Goal: Transaction & Acquisition: Book appointment/travel/reservation

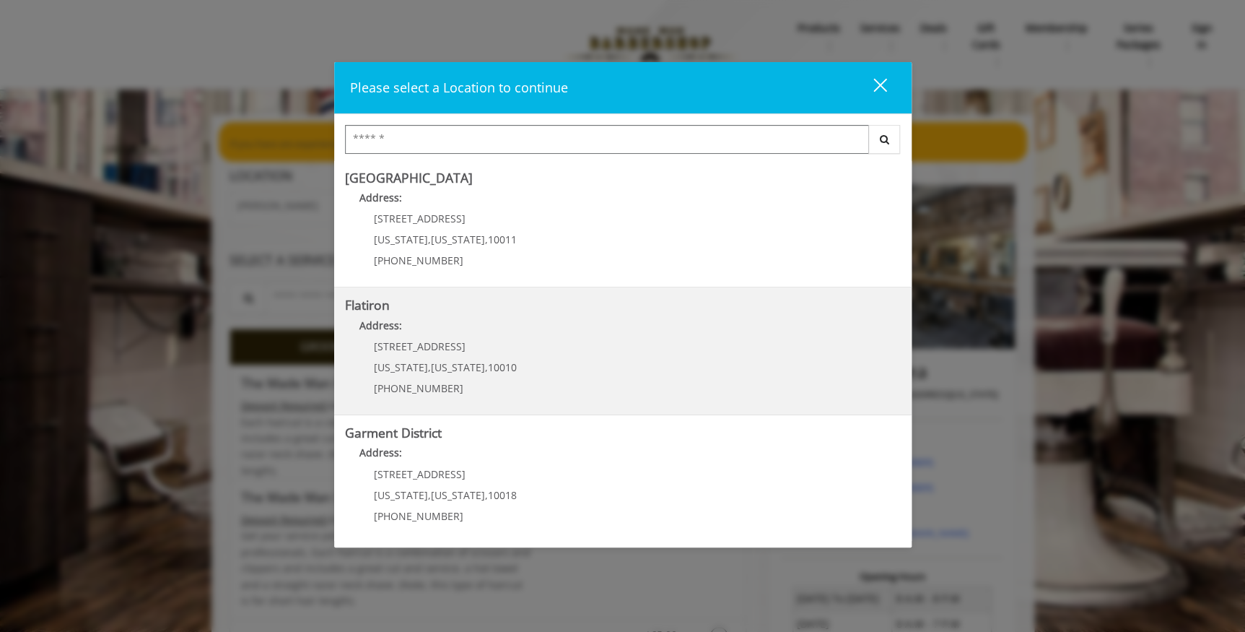
scroll to position [258, 0]
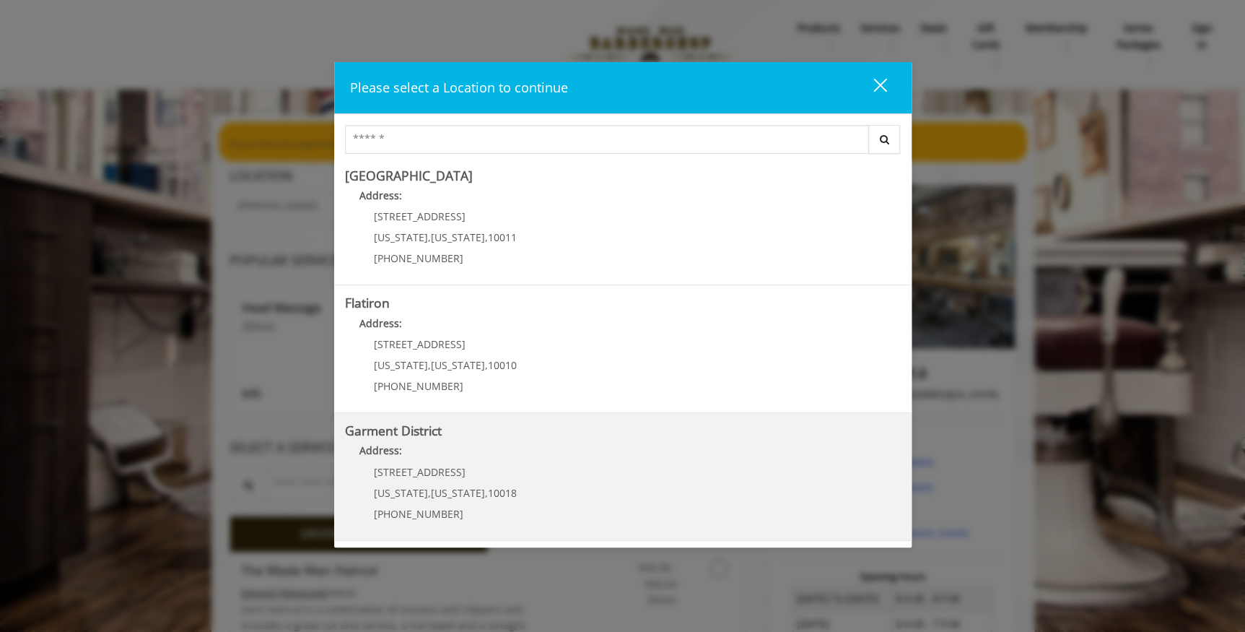
click at [556, 458] on District "Address:" at bounding box center [623, 454] width 556 height 23
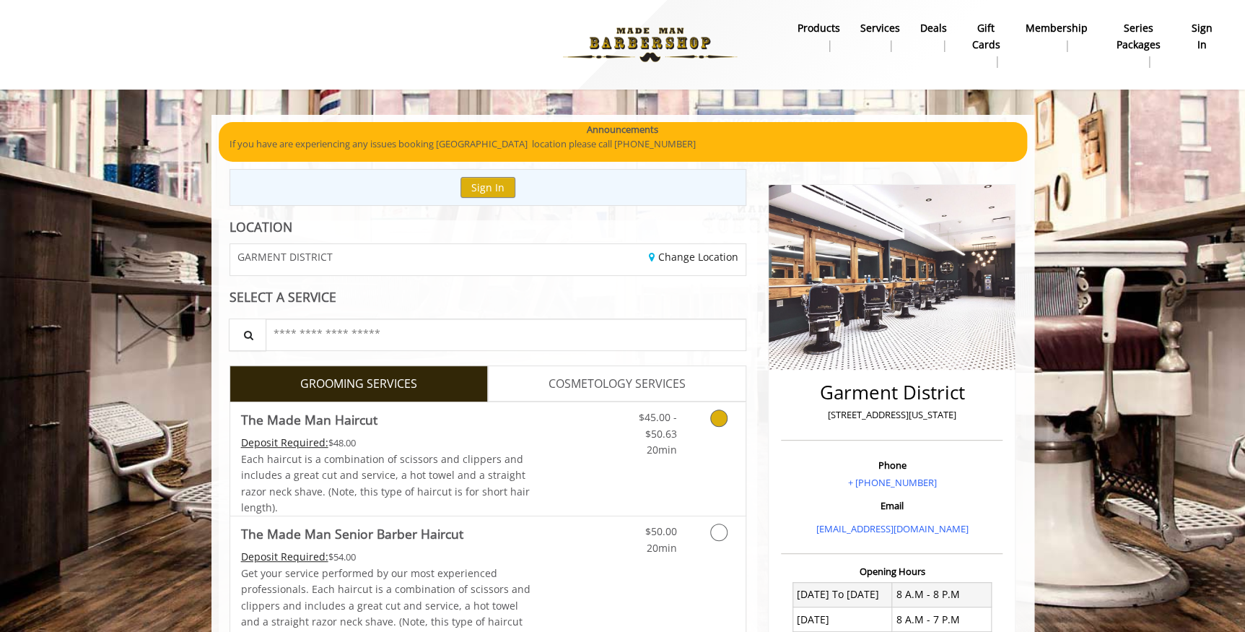
click at [716, 418] on icon "Grooming services" at bounding box center [718, 417] width 17 height 17
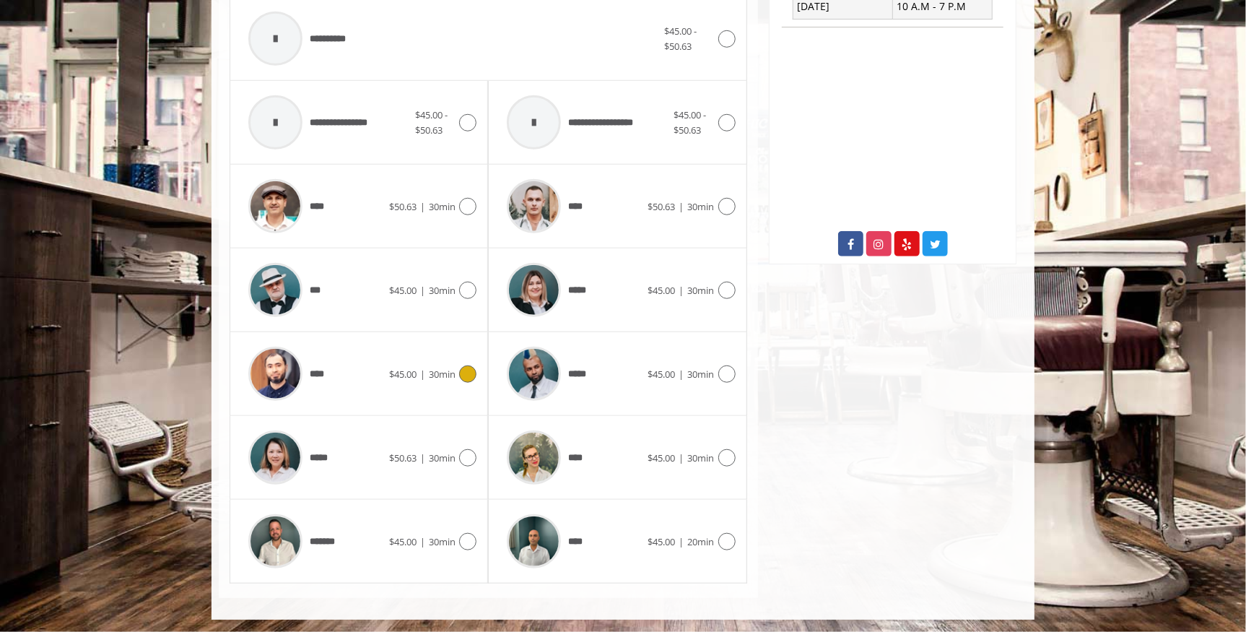
scroll to position [638, 0]
click at [464, 453] on icon at bounding box center [467, 456] width 17 height 17
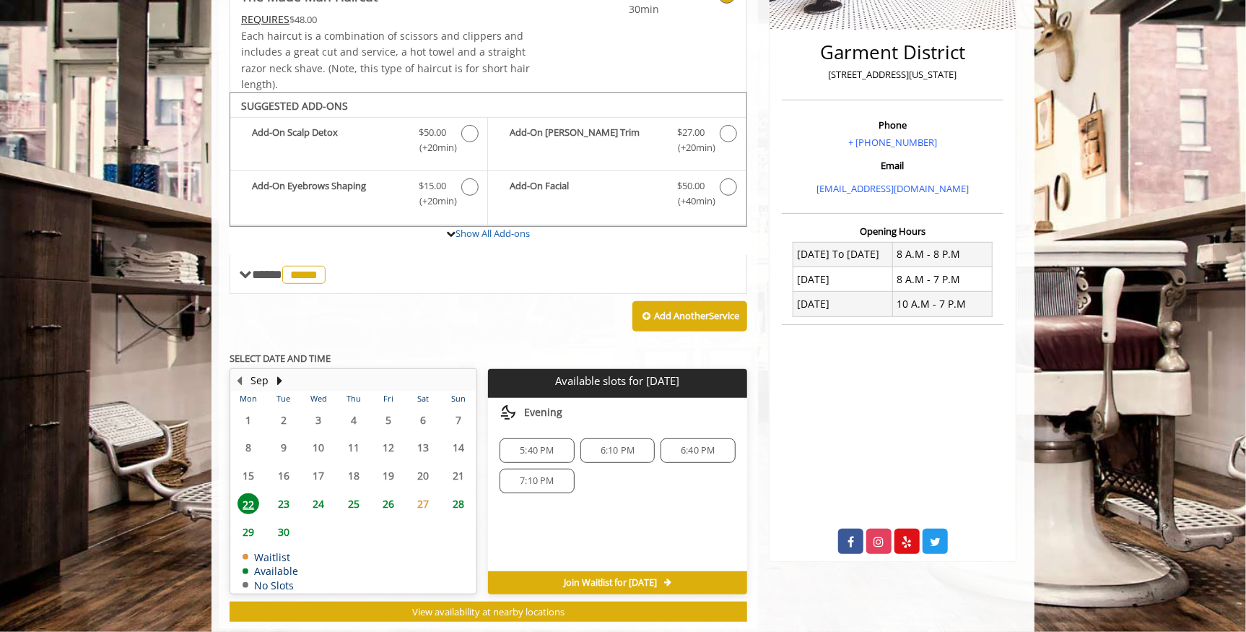
scroll to position [372, 0]
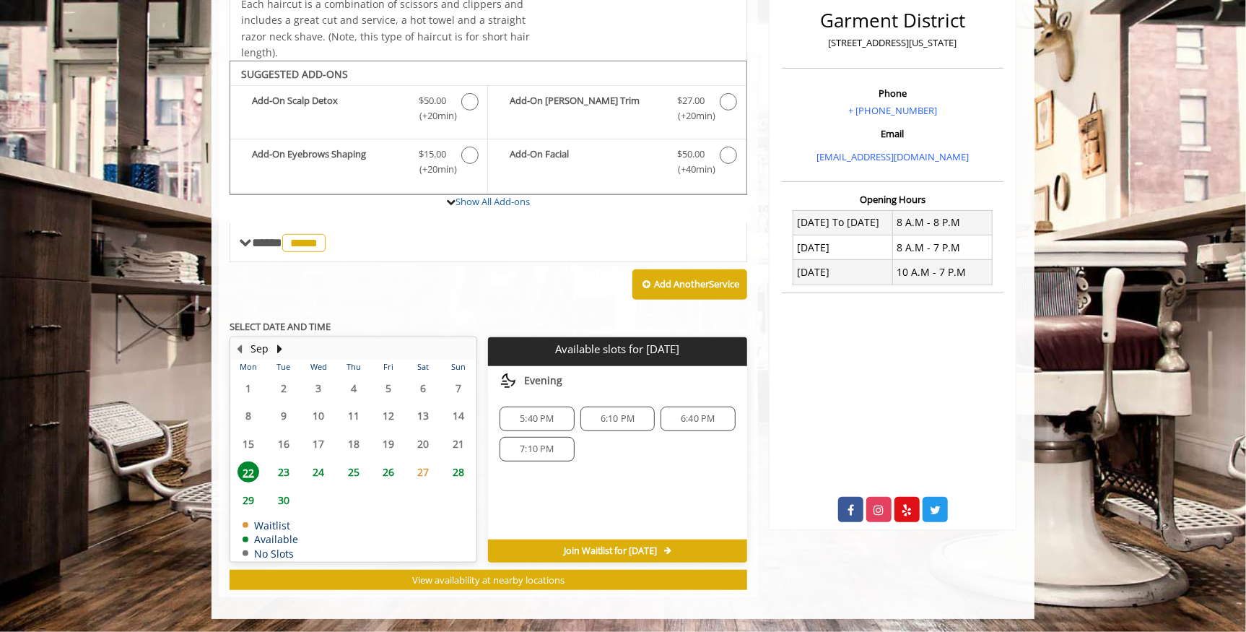
click at [282, 469] on span "23" at bounding box center [284, 471] width 22 height 21
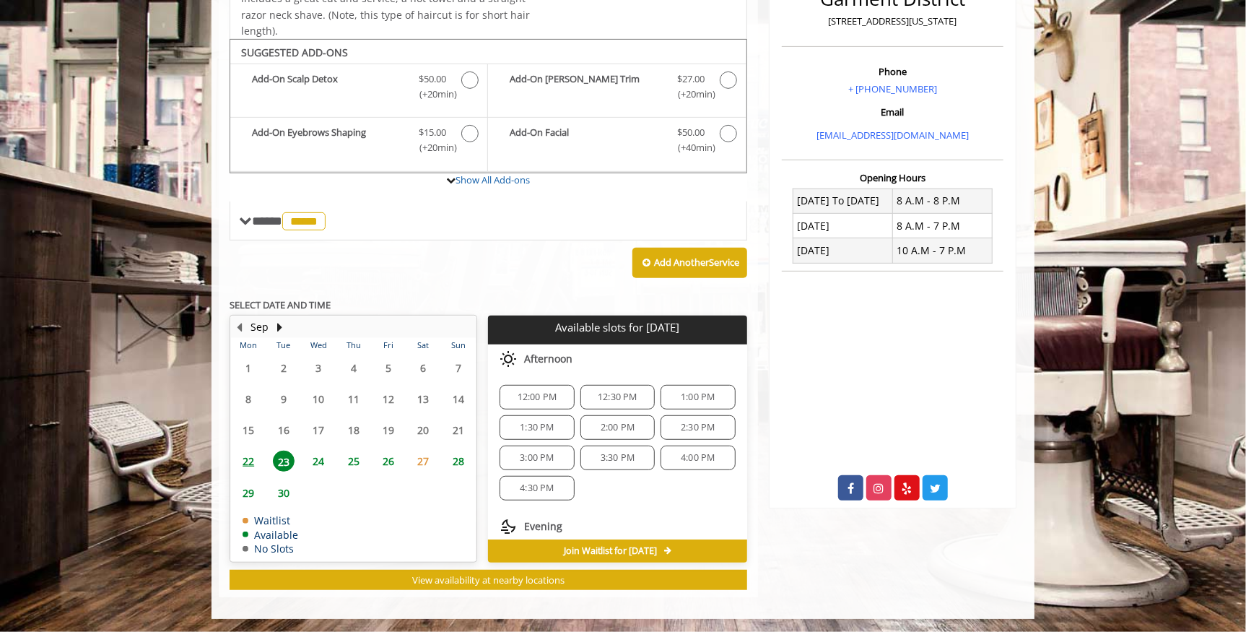
click at [252, 455] on span "22" at bounding box center [249, 461] width 22 height 21
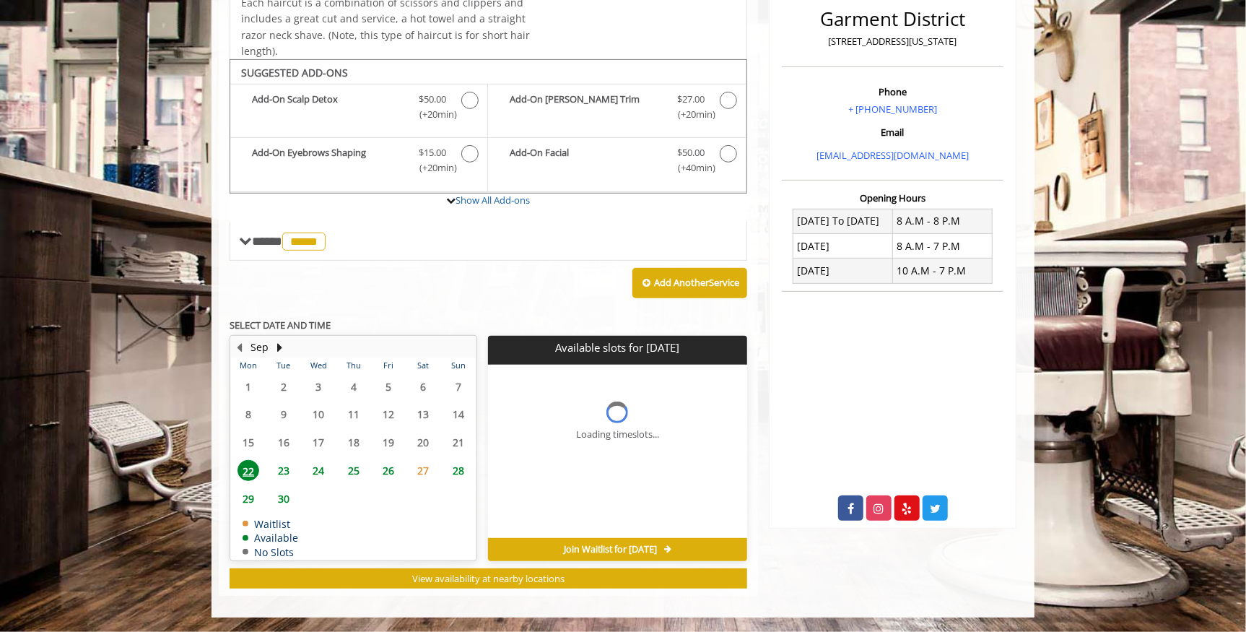
scroll to position [372, 0]
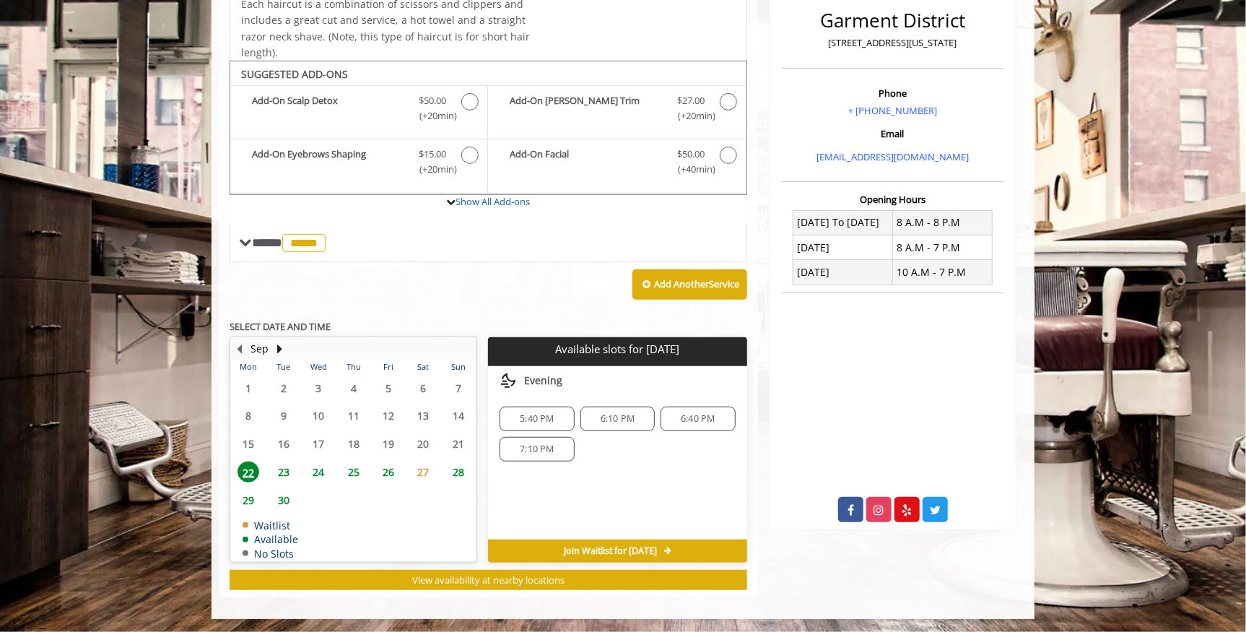
click at [622, 416] on span "6:10 PM" at bounding box center [618, 419] width 34 height 12
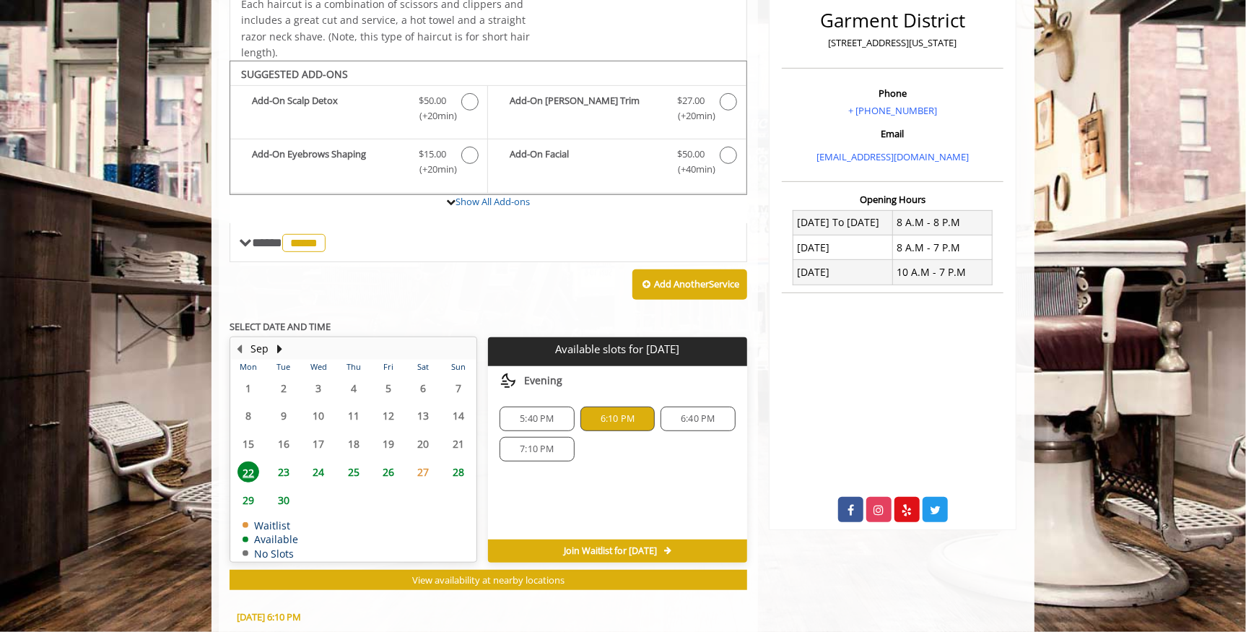
scroll to position [632, 0]
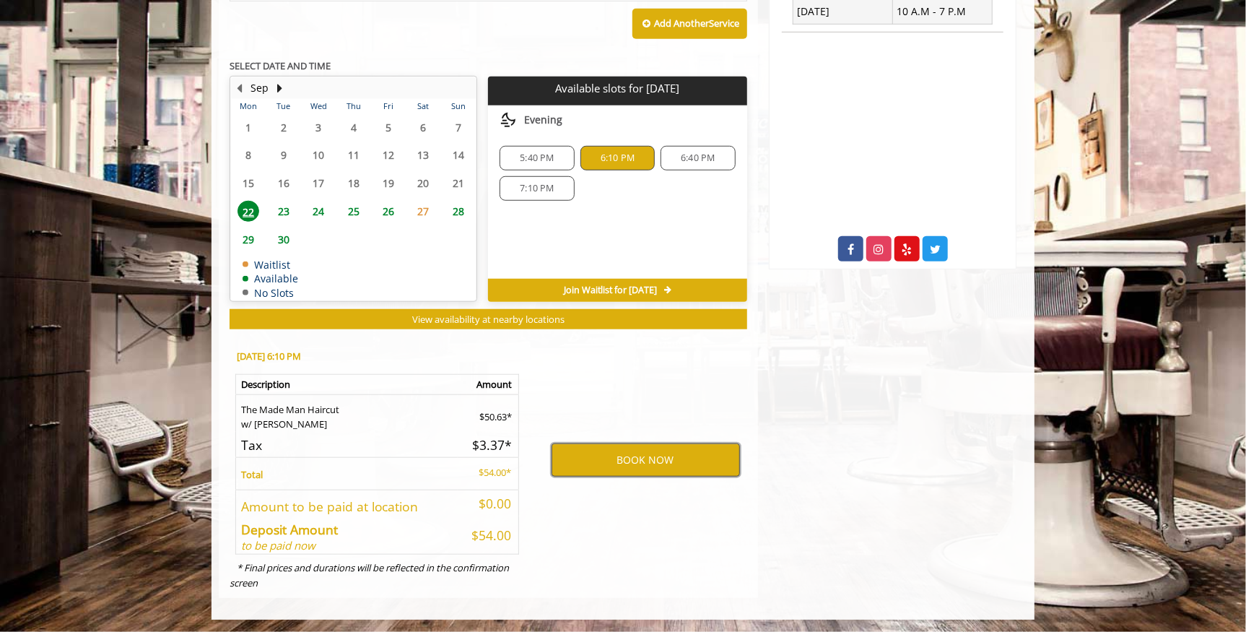
click at [614, 458] on button "BOOK NOW" at bounding box center [646, 459] width 188 height 33
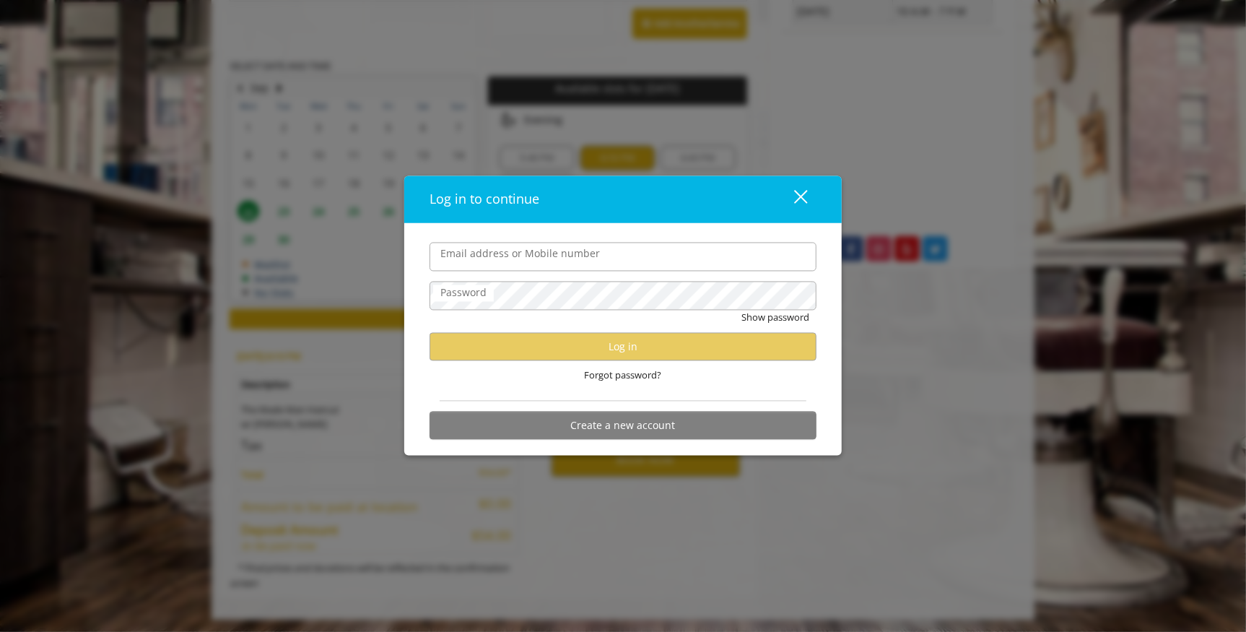
click at [571, 260] on input "Email address or Mobile number" at bounding box center [623, 257] width 387 height 29
type input "**********"
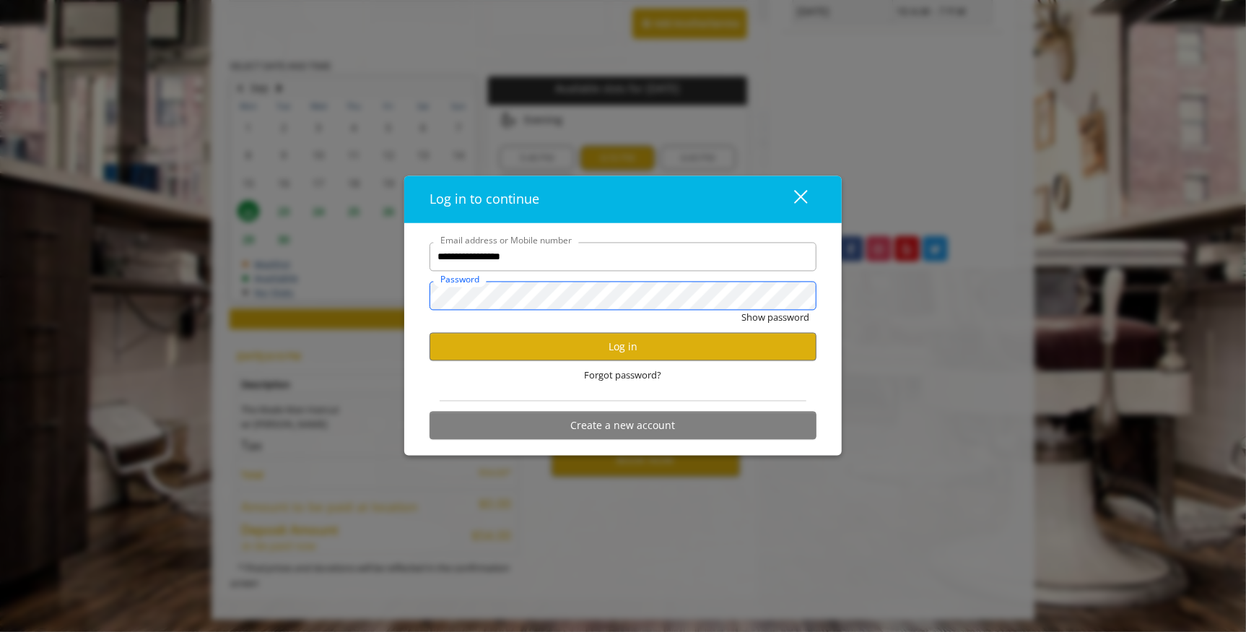
click at [741, 310] on button "Show password" at bounding box center [775, 317] width 68 height 15
click at [565, 344] on button "Log in" at bounding box center [623, 347] width 387 height 28
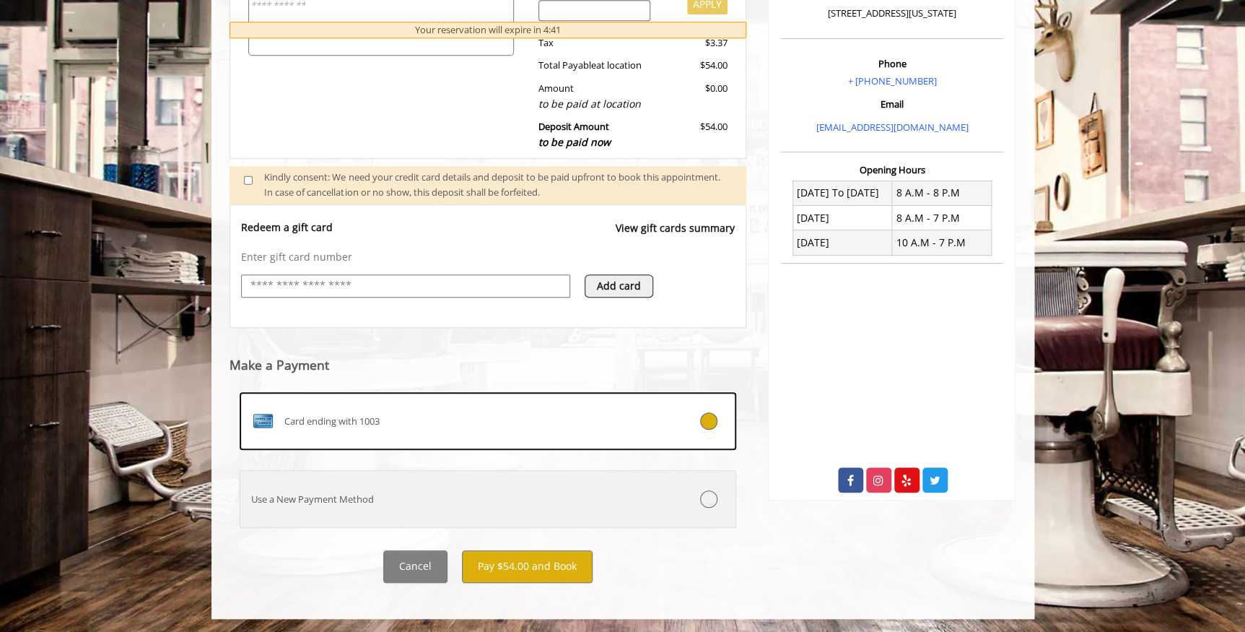
scroll to position [402, 0]
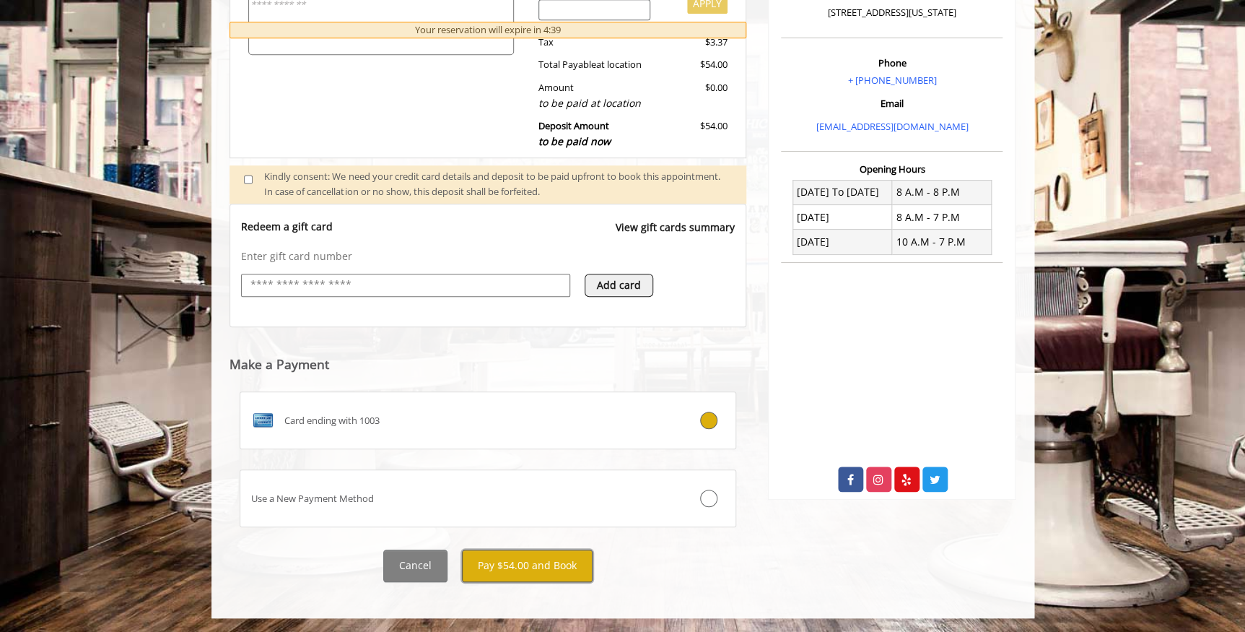
click at [553, 562] on button "Pay $54.00 and Book" at bounding box center [527, 565] width 131 height 32
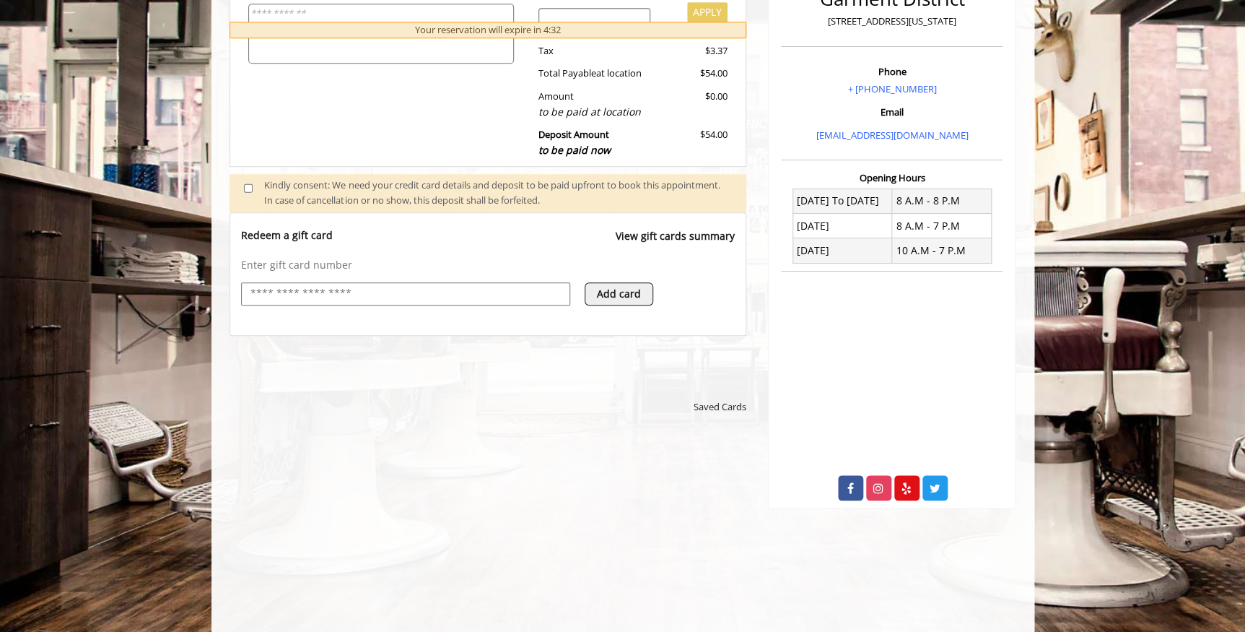
scroll to position [0, 0]
